Goal: Transaction & Acquisition: Download file/media

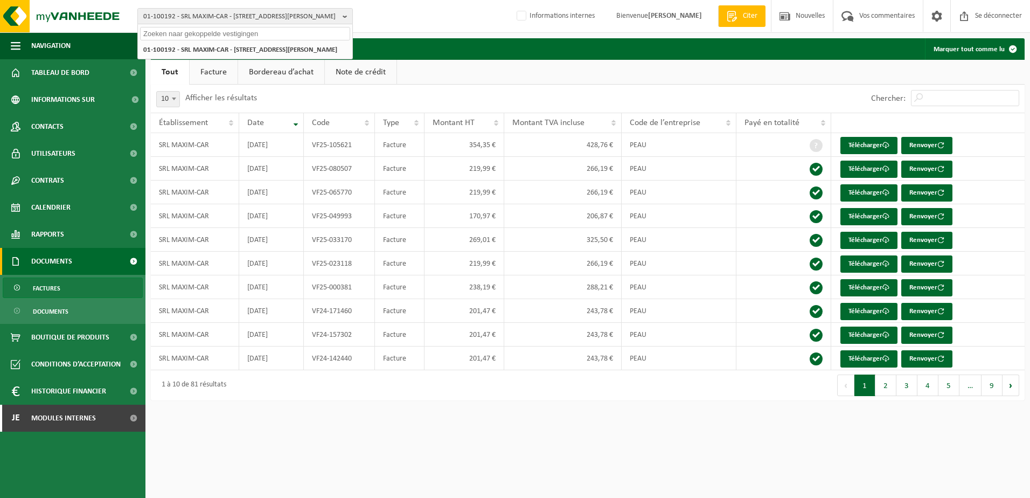
click at [201, 34] on input "text" at bounding box center [245, 33] width 210 height 13
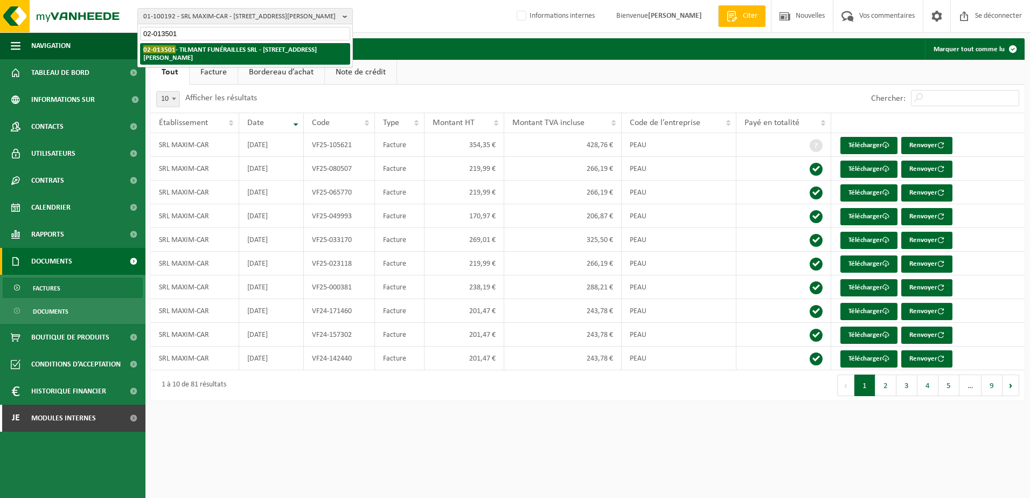
type input "02-013501"
click at [260, 57] on li "02-013501 - TILMANT FUNÉRAILLES SRL - [STREET_ADDRESS][PERSON_NAME]" at bounding box center [245, 54] width 210 height 22
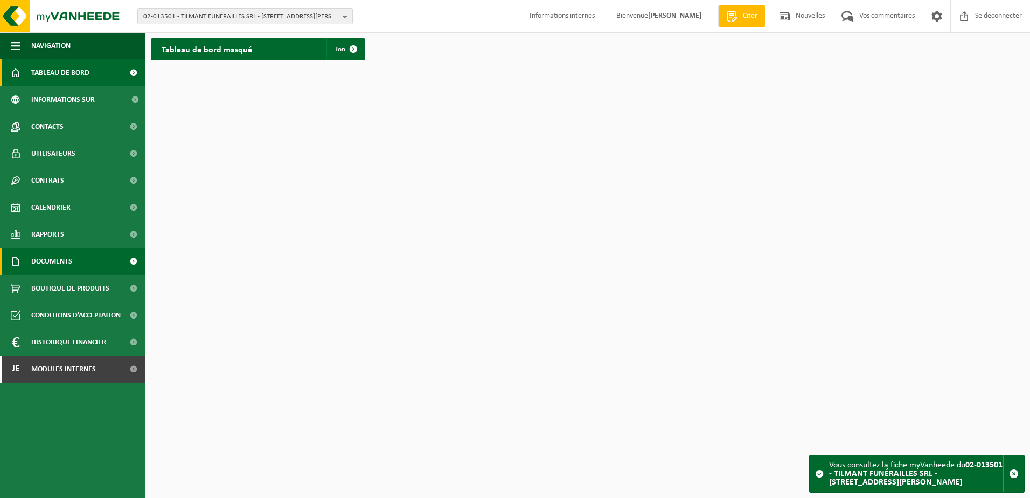
click at [60, 264] on span "Documents" at bounding box center [51, 261] width 41 height 27
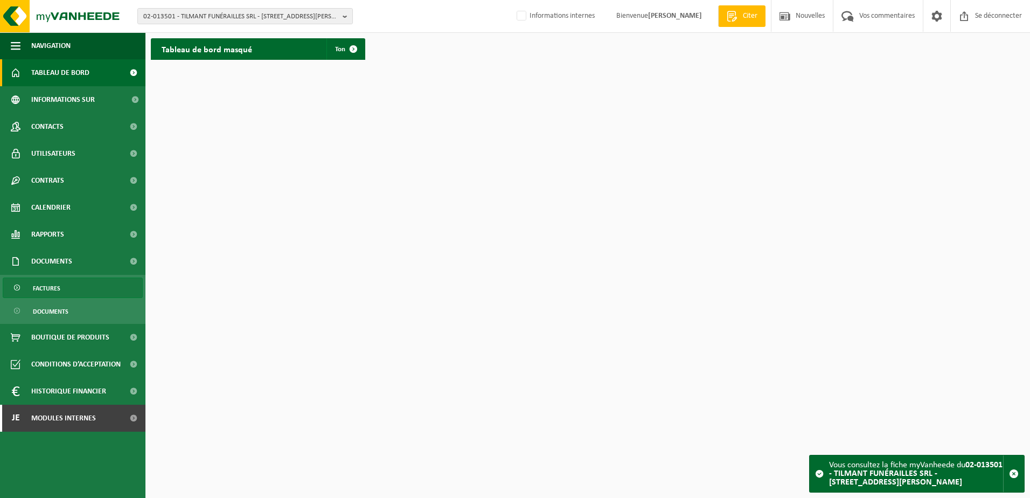
click at [55, 289] on span "Factures" at bounding box center [46, 288] width 27 height 20
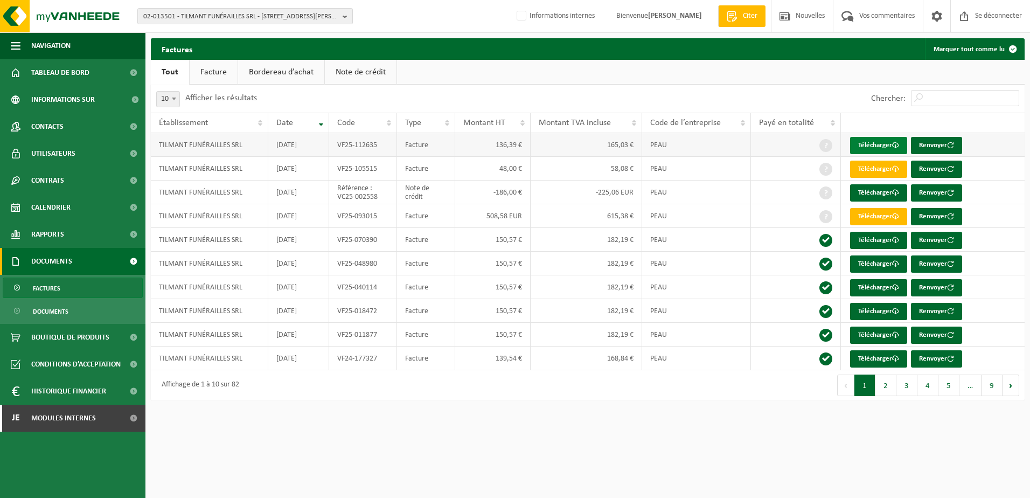
click at [874, 139] on link "Télécharger" at bounding box center [878, 145] width 57 height 17
click at [876, 214] on font "Télécharger" at bounding box center [875, 216] width 34 height 7
click at [880, 143] on font "Télécharger" at bounding box center [875, 145] width 34 height 7
drag, startPoint x: 492, startPoint y: 196, endPoint x: 523, endPoint y: 198, distance: 30.2
click at [523, 198] on td "-186,00 €" at bounding box center [493, 192] width 76 height 24
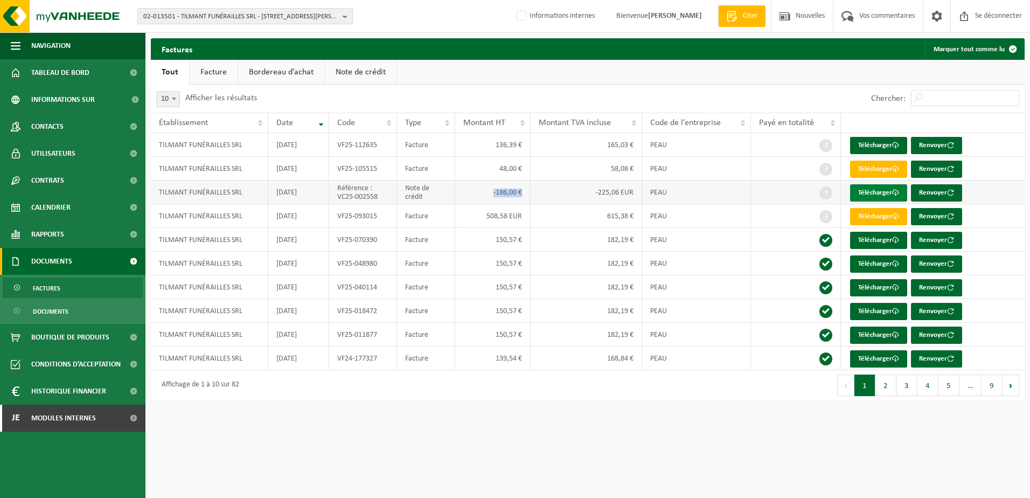
click at [861, 194] on font "Télécharger" at bounding box center [875, 192] width 34 height 7
click at [475, 221] on td "508,58 EUR" at bounding box center [493, 216] width 76 height 24
click at [879, 165] on font "Télécharger" at bounding box center [875, 168] width 34 height 7
click at [875, 149] on font "Télécharger" at bounding box center [875, 145] width 34 height 7
drag, startPoint x: 382, startPoint y: 149, endPoint x: 337, endPoint y: 151, distance: 44.8
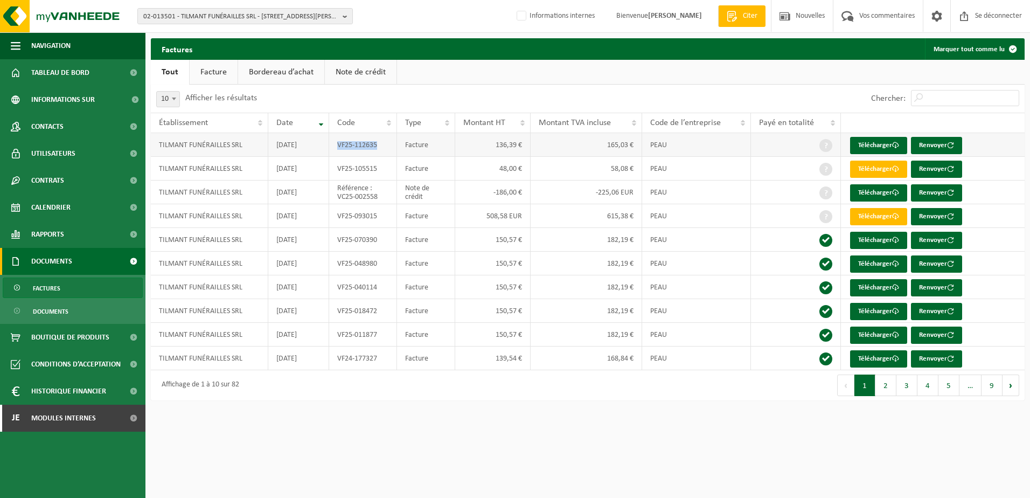
click at [337, 151] on td "VF25-112635" at bounding box center [362, 145] width 67 height 24
copy td "VF25-112635"
